Goal: Navigation & Orientation: Find specific page/section

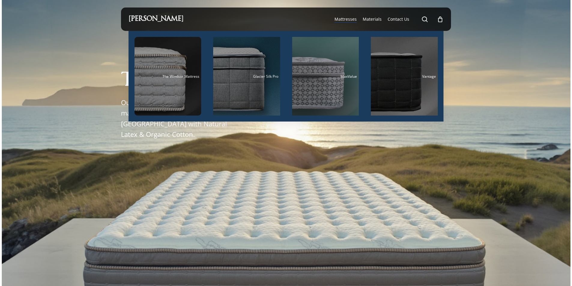
click at [350, 18] on span "Mattresses" at bounding box center [346, 19] width 22 height 6
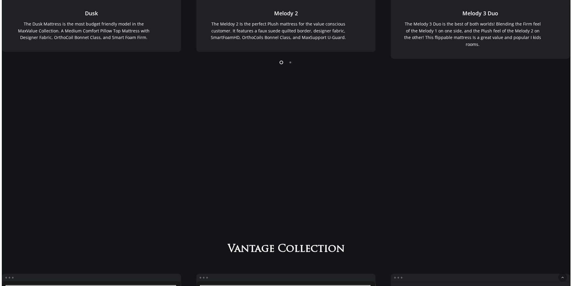
scroll to position [80, 0]
